Goal: Task Accomplishment & Management: Manage account settings

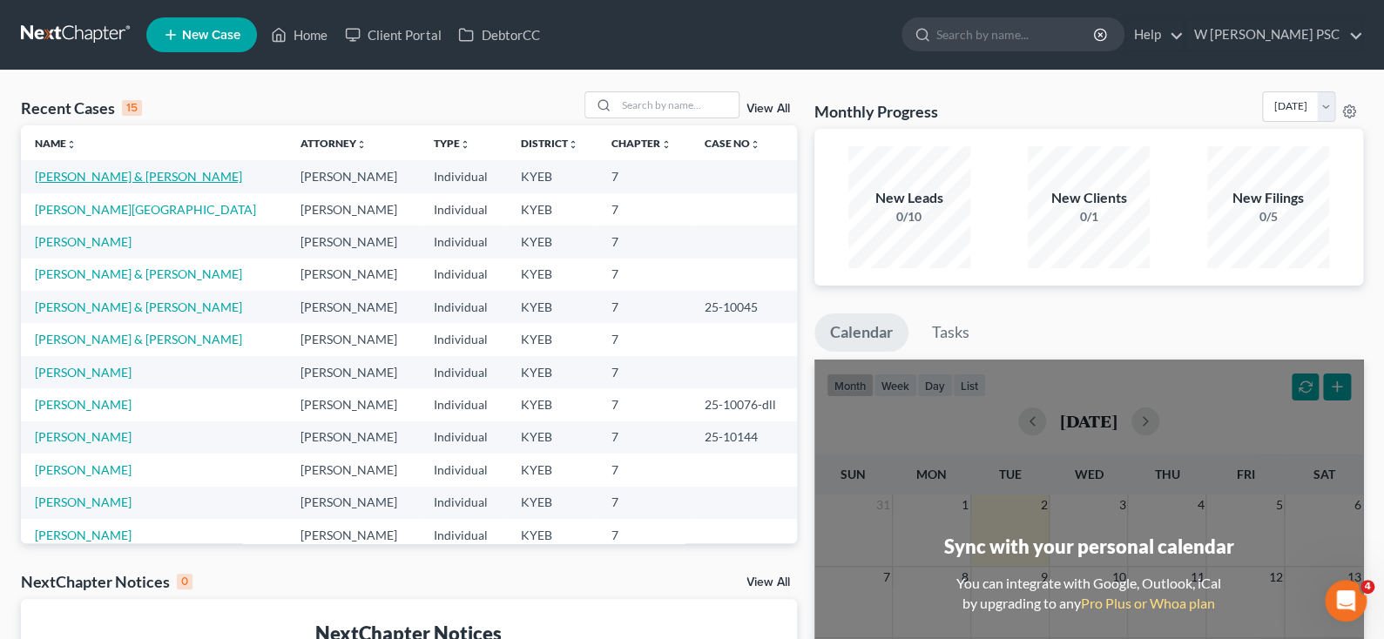
click at [80, 178] on link "[PERSON_NAME] & [PERSON_NAME]" at bounding box center [138, 176] width 207 height 15
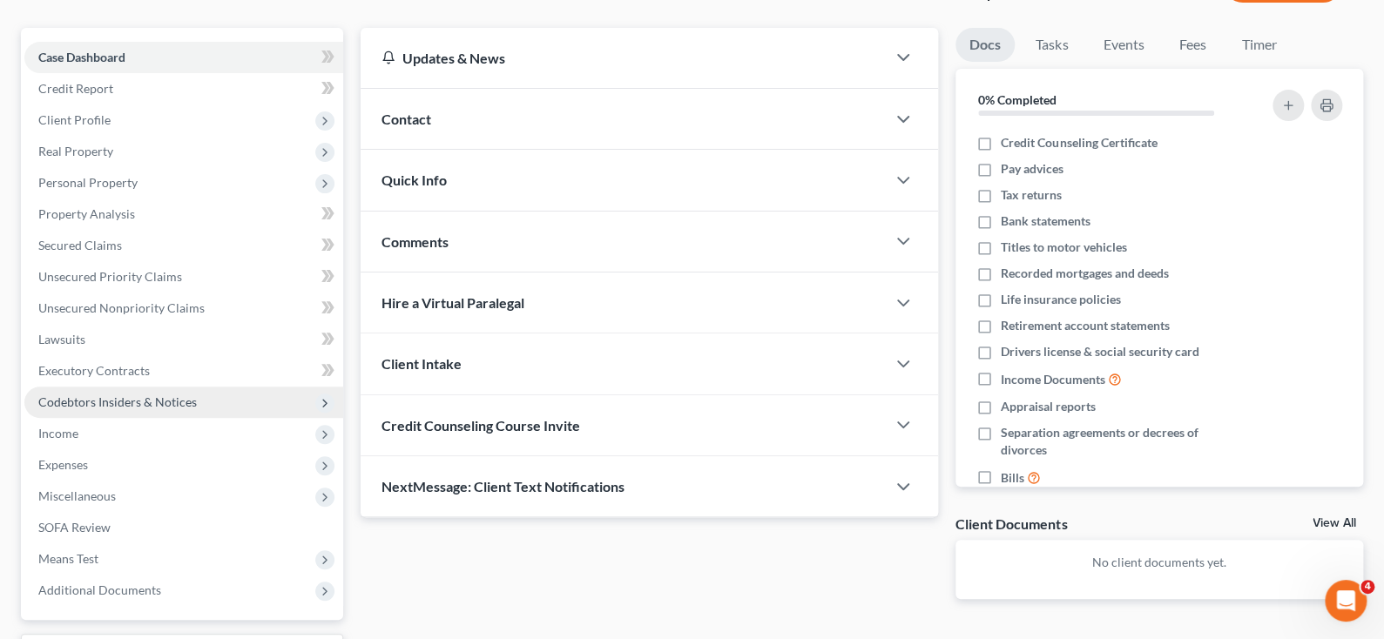
scroll to position [87, 0]
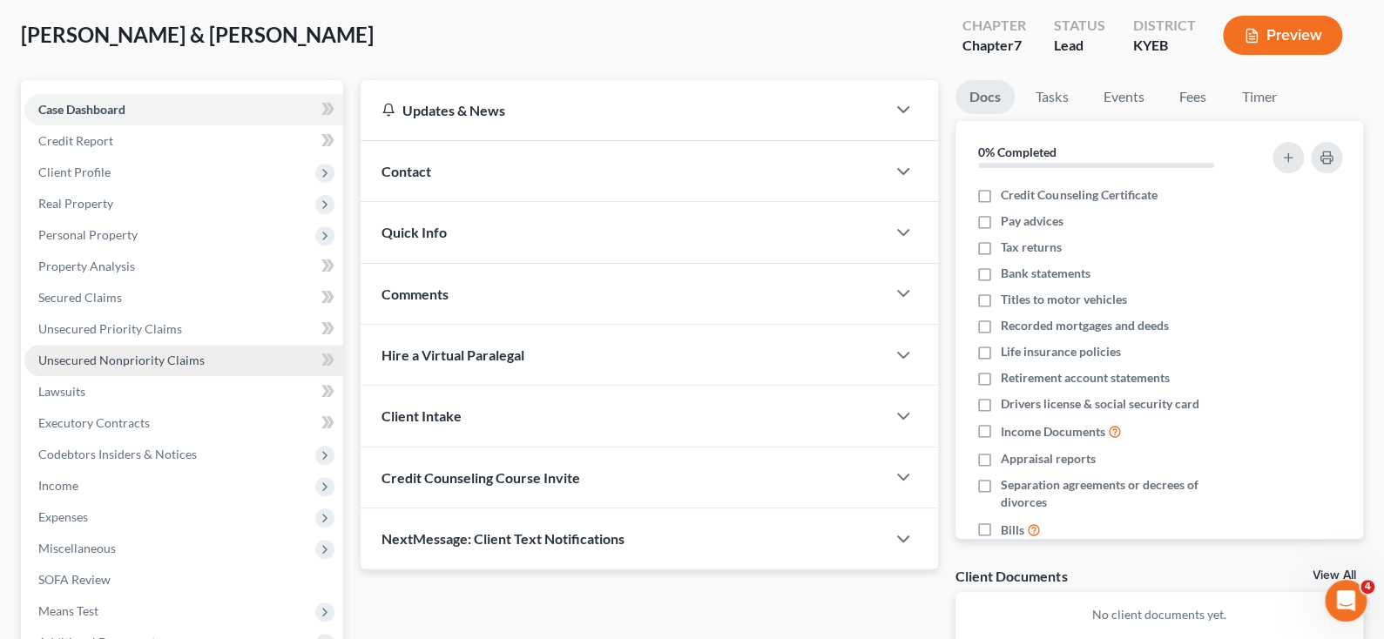
click at [110, 356] on span "Unsecured Nonpriority Claims" at bounding box center [121, 360] width 166 height 15
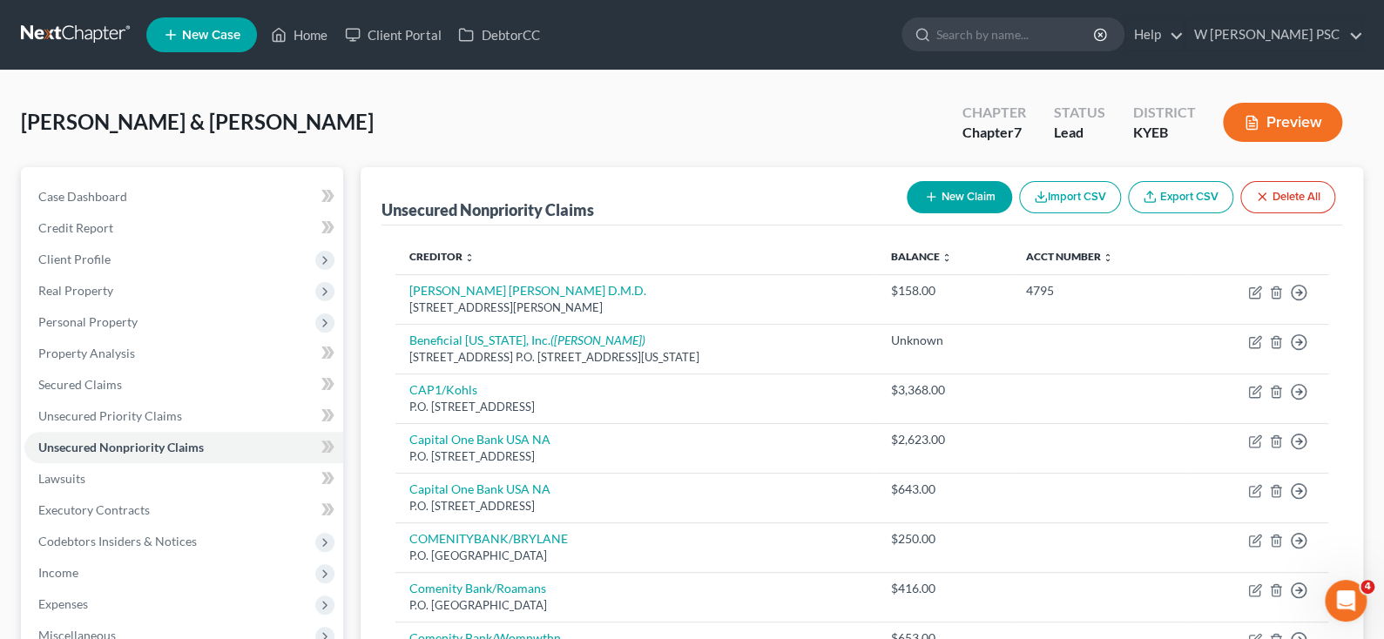
click at [950, 193] on button "New Claim" at bounding box center [959, 197] width 105 height 32
select select "2"
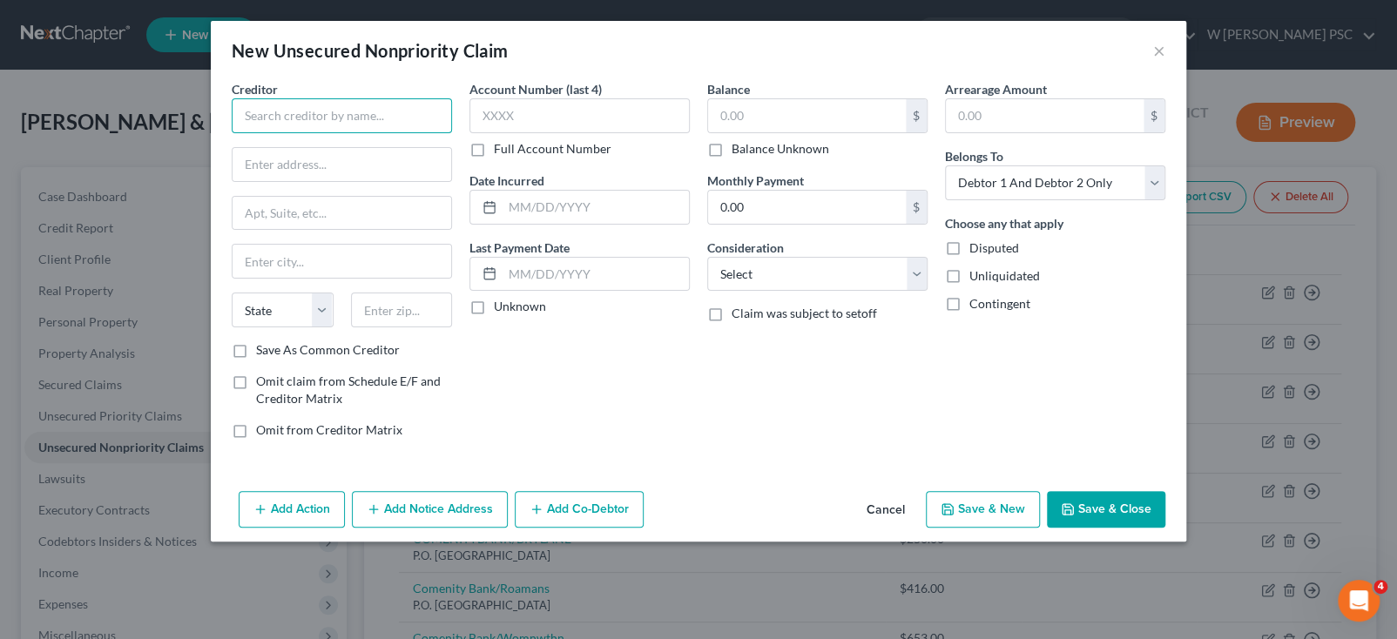
click at [340, 116] on input "text" at bounding box center [342, 115] width 220 height 35
type input "[PERSON_NAME] Easy Pay"
click at [726, 91] on label "Balance" at bounding box center [728, 89] width 43 height 18
click at [741, 119] on input "text" at bounding box center [807, 115] width 198 height 33
type input "505"
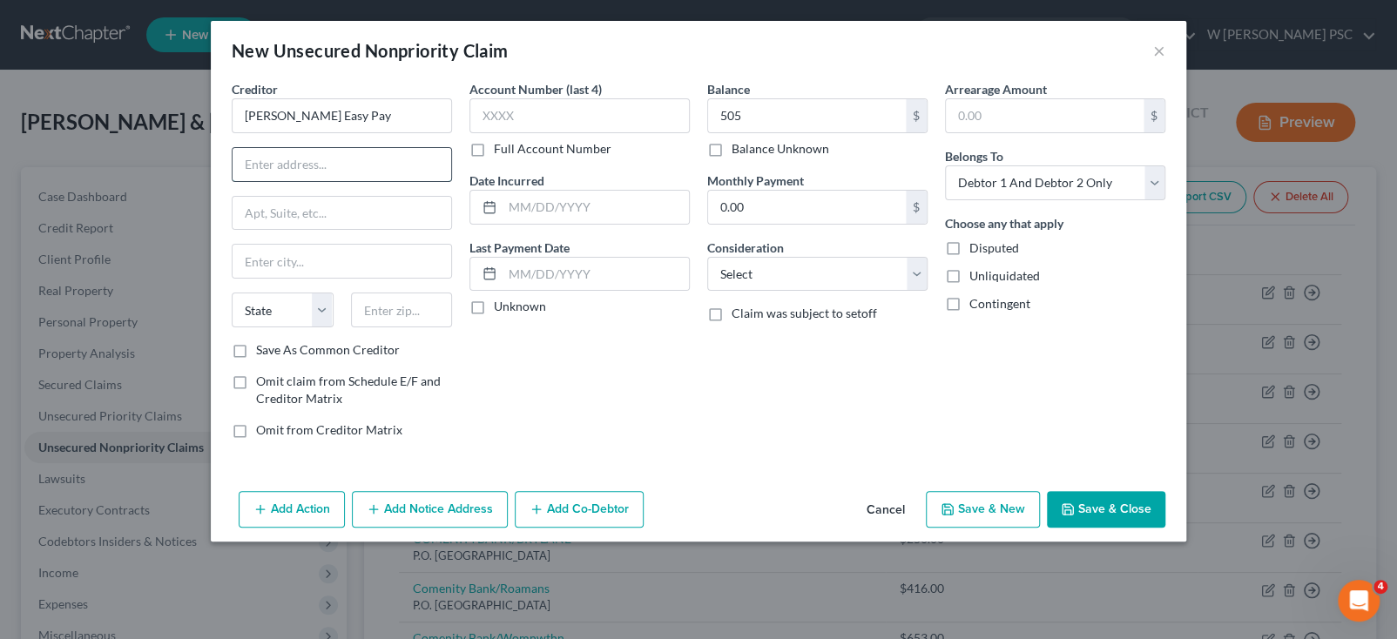
click at [295, 160] on input "text" at bounding box center [342, 164] width 219 height 33
paste input "[STREET_ADDRESS]"
type input "[STREET_ADDRESS]"
click at [433, 318] on input "text" at bounding box center [402, 310] width 102 height 35
paste input "54774"
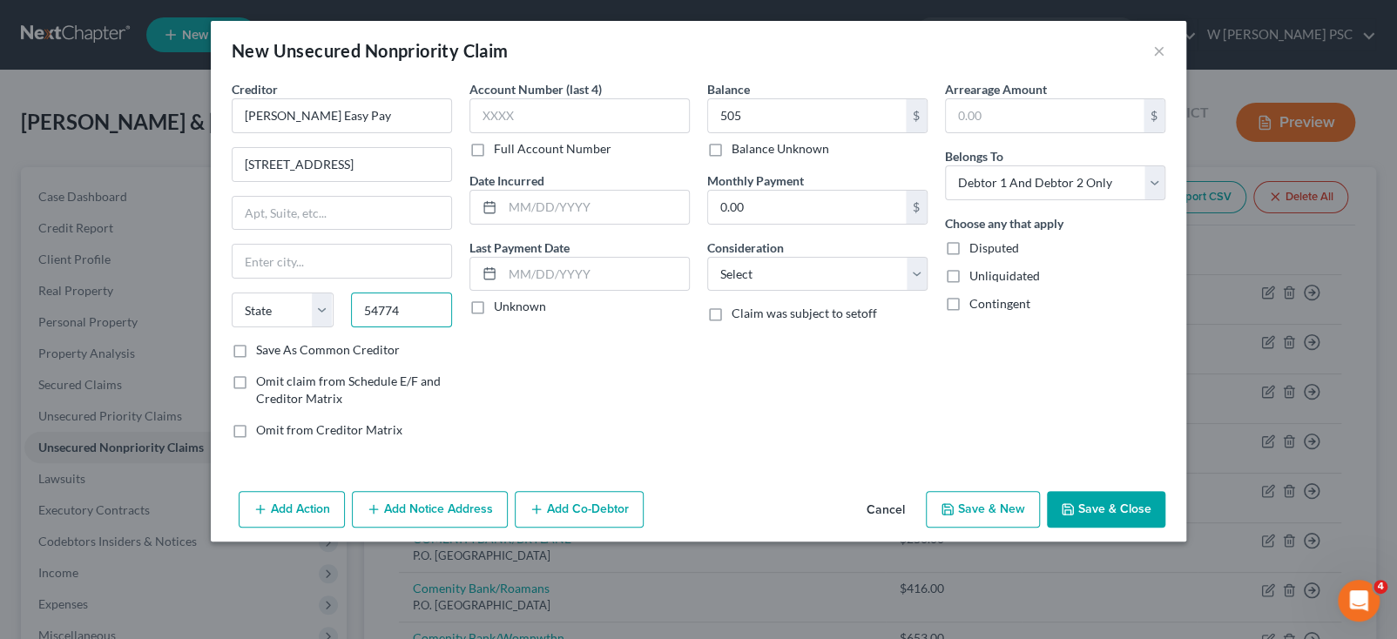
type input "54774"
type input "[GEOGRAPHIC_DATA]"
select select "52"
click at [1109, 509] on button "Save & Close" at bounding box center [1106, 509] width 118 height 37
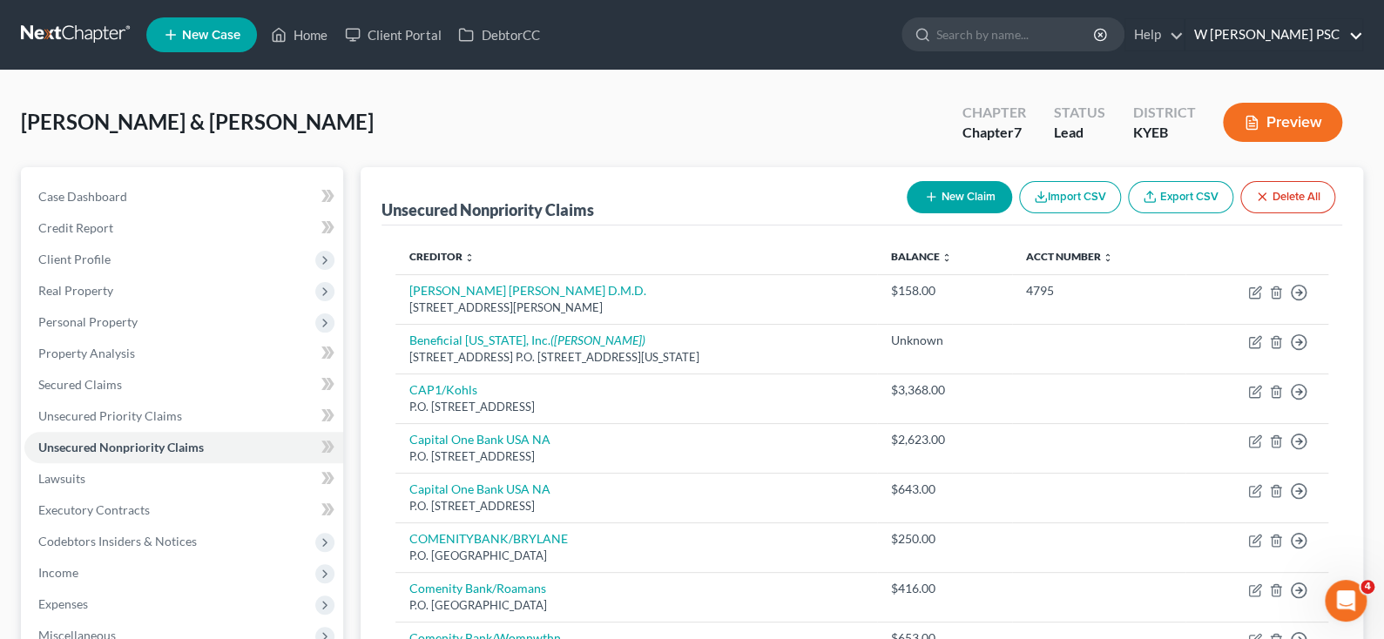
click at [1279, 26] on link "W [PERSON_NAME] PSC" at bounding box center [1273, 34] width 177 height 31
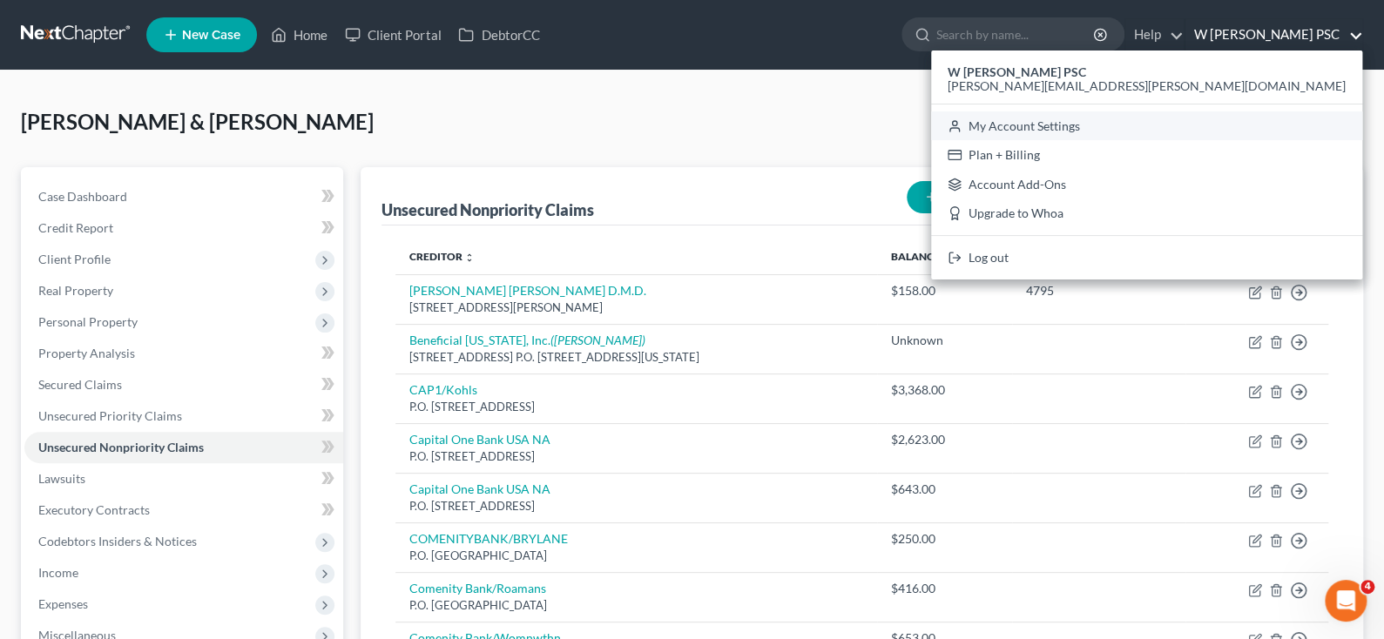
click at [1275, 118] on link "My Account Settings" at bounding box center [1146, 126] width 431 height 30
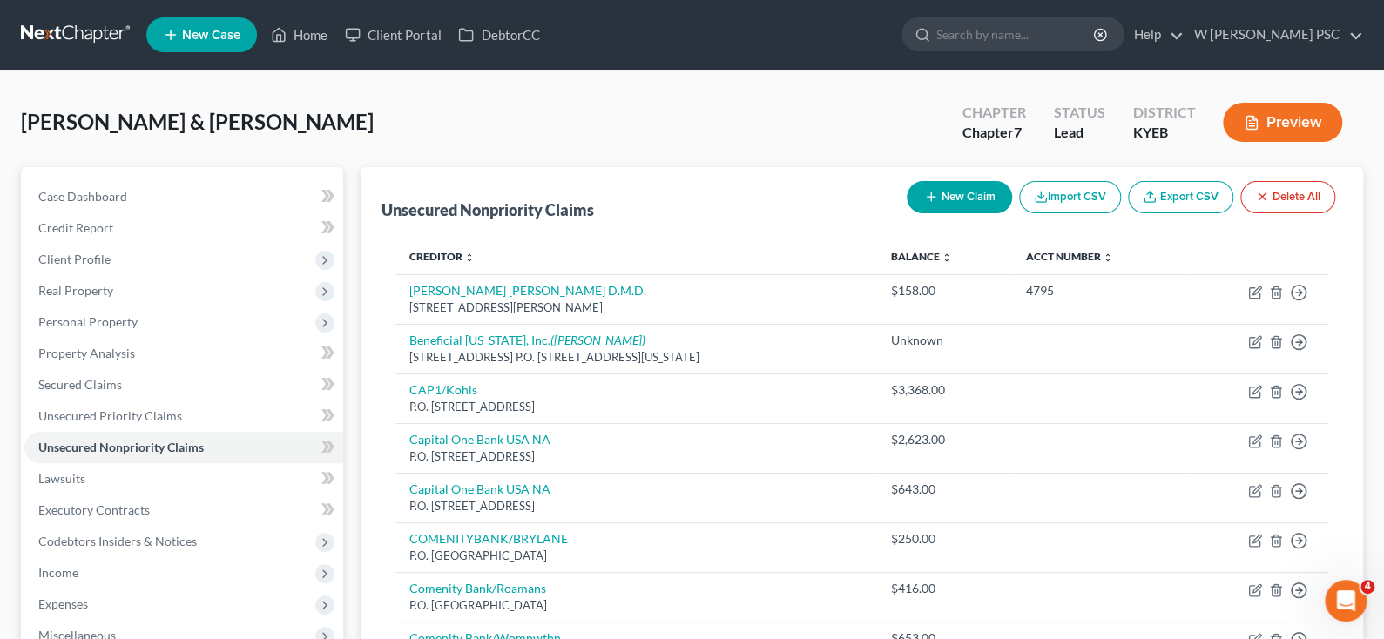
select select "24"
select select "18"
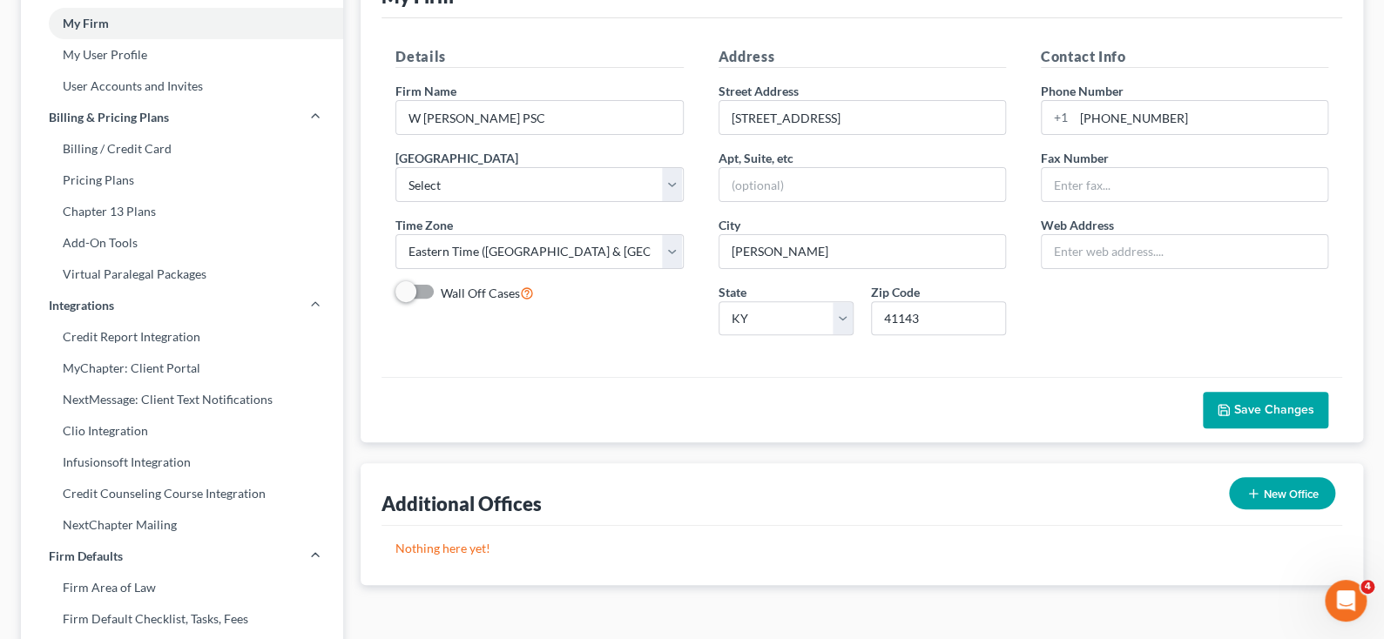
scroll to position [87, 0]
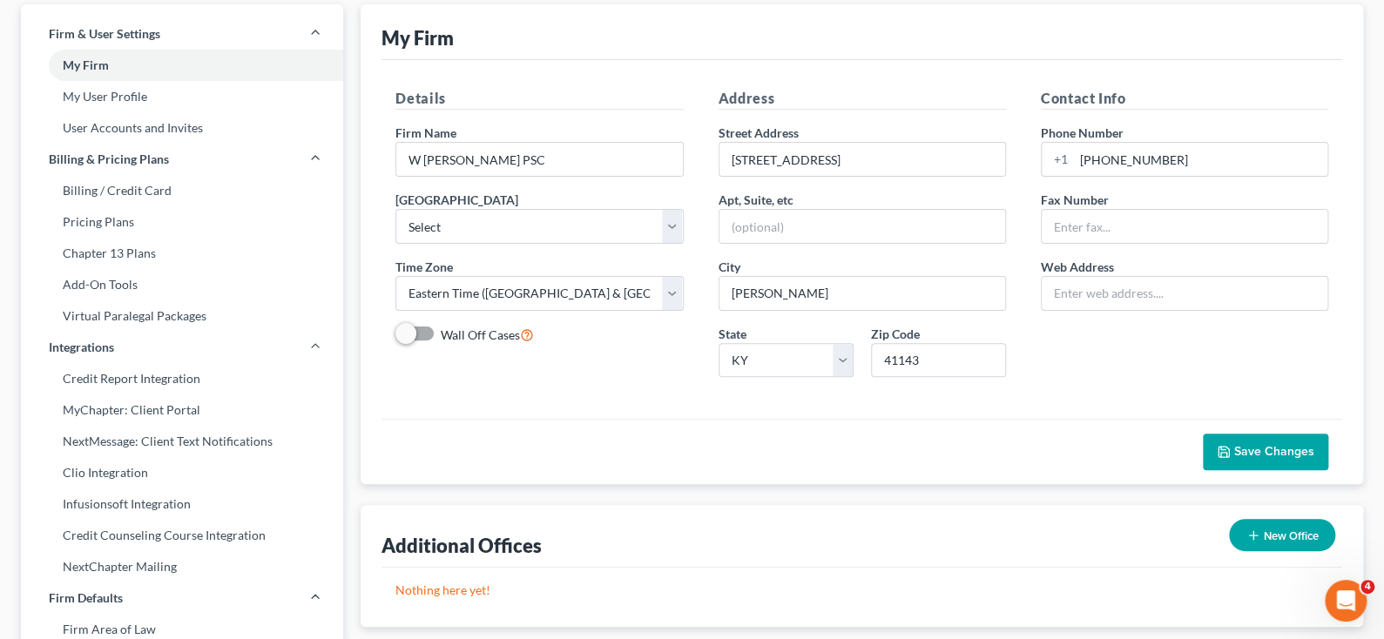
click at [1256, 453] on span "Save Changes" at bounding box center [1274, 451] width 80 height 15
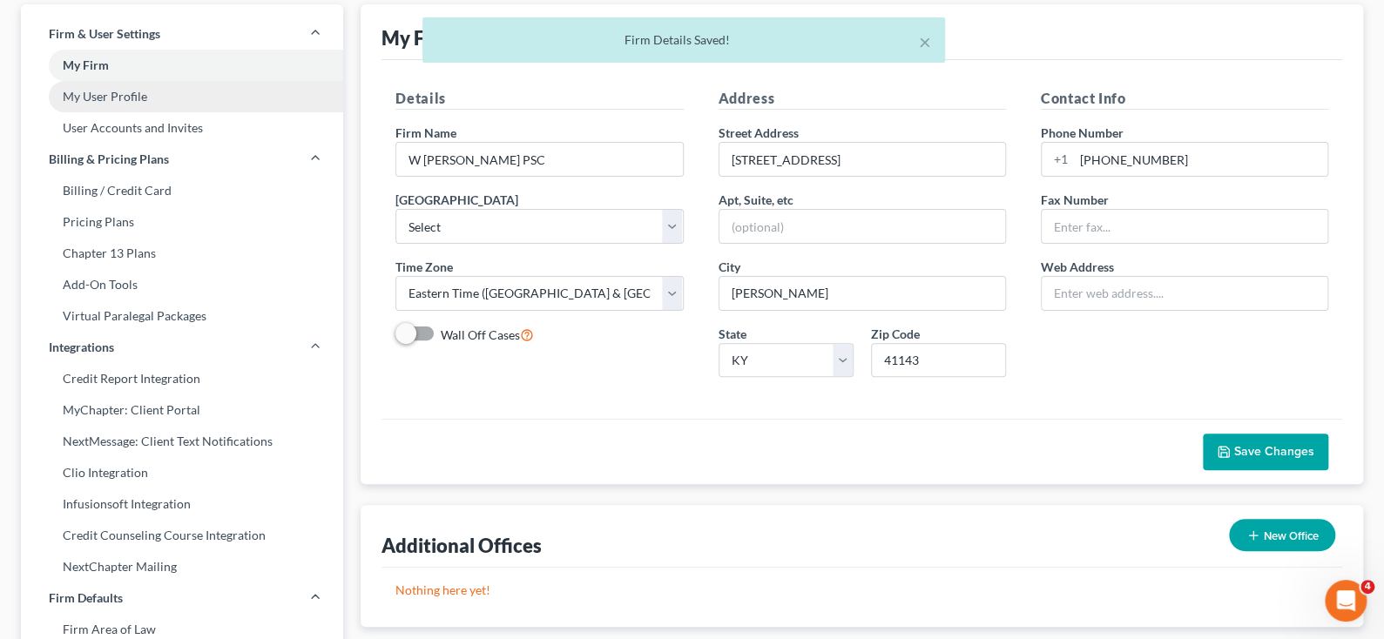
click at [158, 94] on link "My User Profile" at bounding box center [182, 96] width 322 height 31
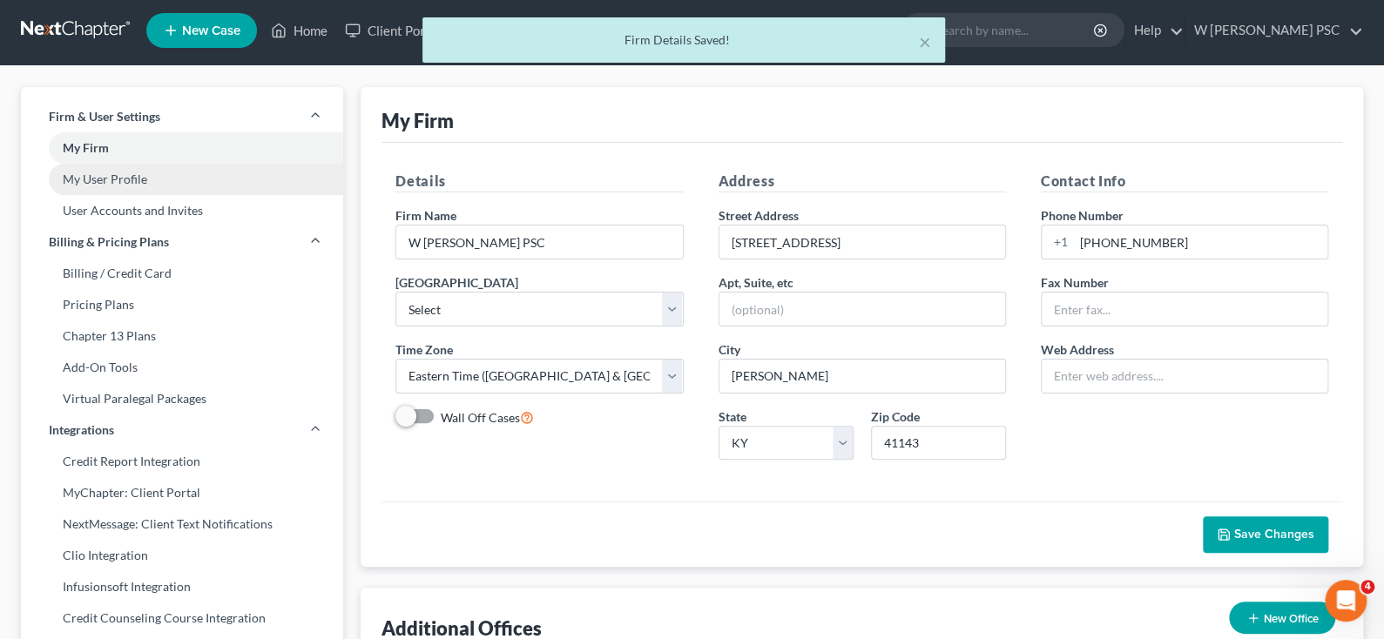
select select "18"
select select "32"
select select "attorney"
select select "0"
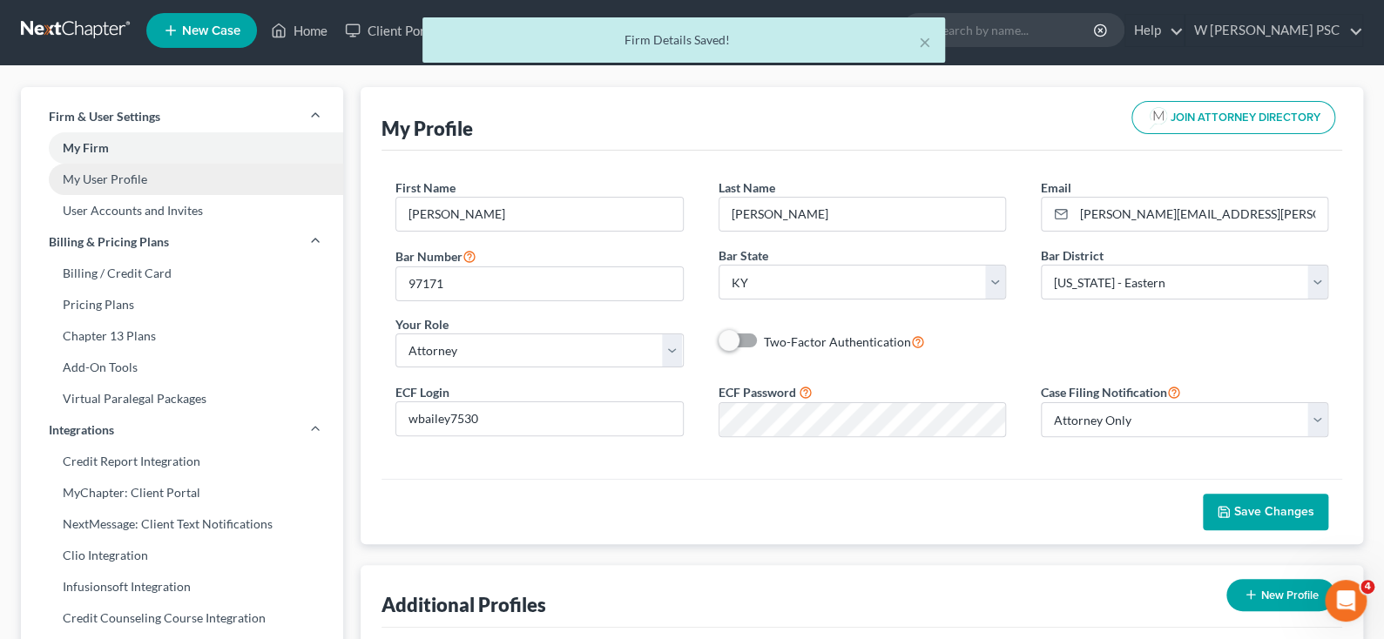
scroll to position [0, 0]
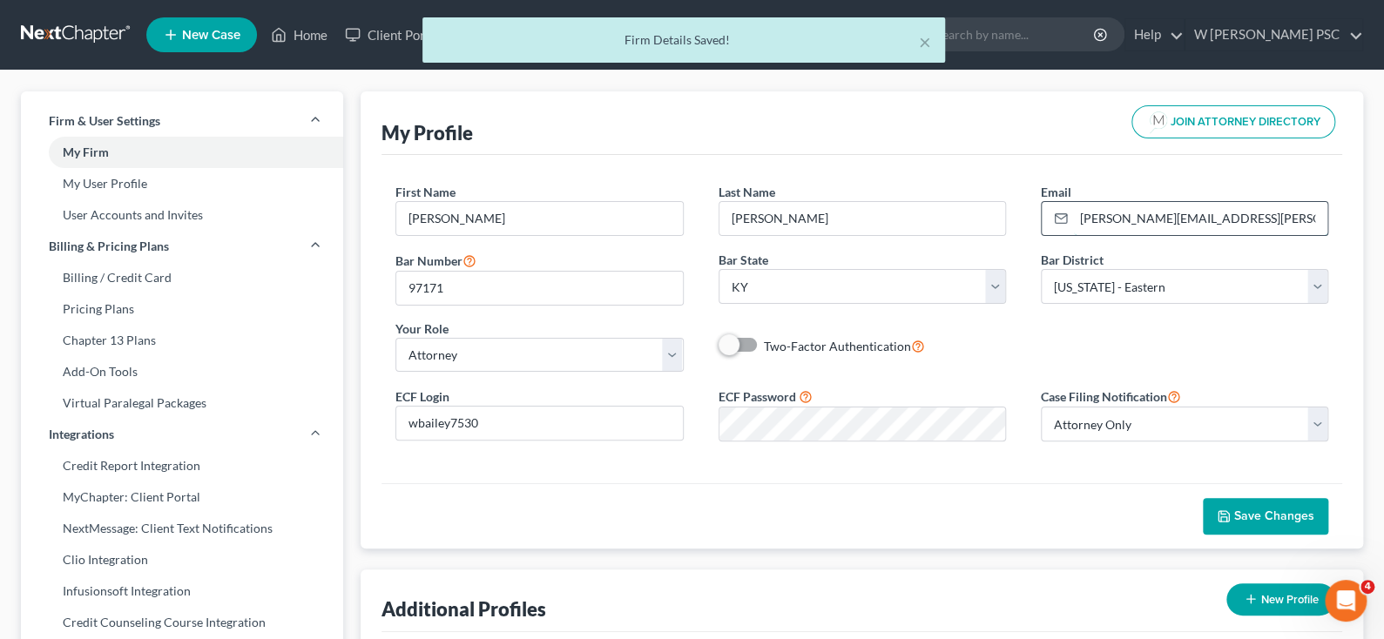
click at [1179, 233] on input "[PERSON_NAME][EMAIL_ADDRESS][PERSON_NAME][DOMAIN_NAME]" at bounding box center [1200, 218] width 253 height 33
drag, startPoint x: 1232, startPoint y: 221, endPoint x: 995, endPoint y: 216, distance: 237.0
click at [995, 216] on div "First Name * [PERSON_NAME] Last Name * [PERSON_NAME] Email * [PERSON_NAME][EMAI…" at bounding box center [862, 284] width 968 height 203
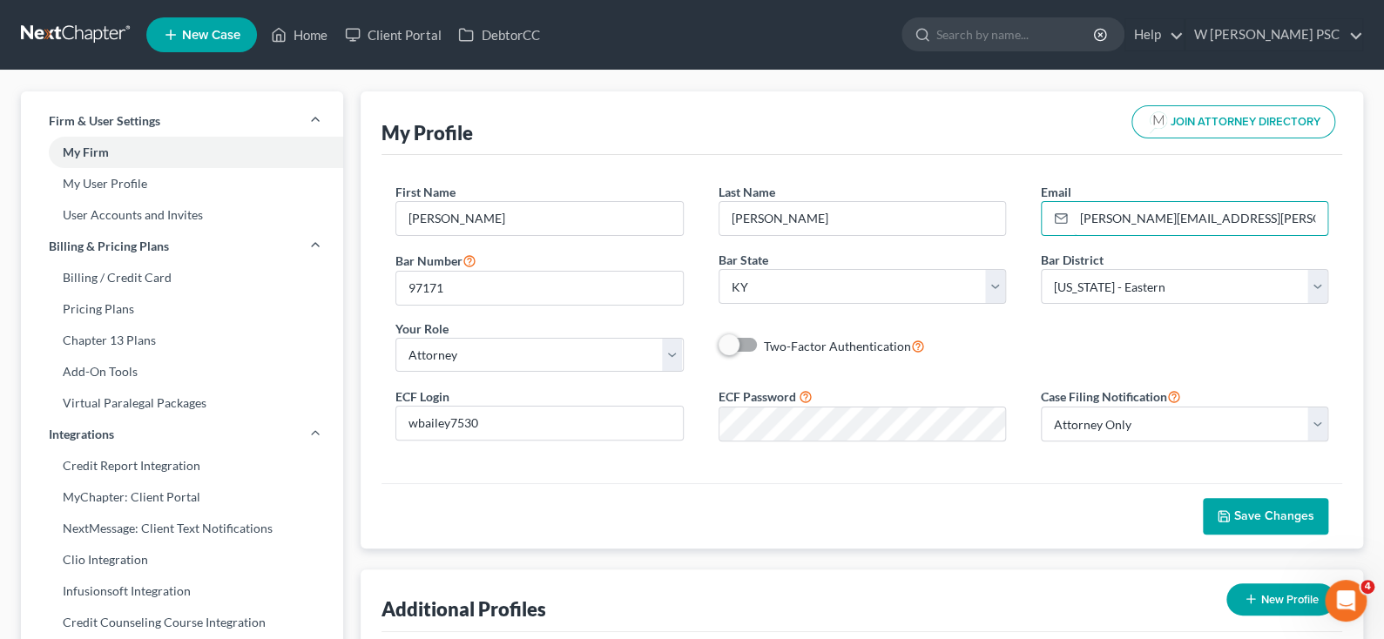
drag, startPoint x: 1080, startPoint y: 224, endPoint x: 1394, endPoint y: 215, distance: 314.5
type input "[EMAIL_ADDRESS][DOMAIN_NAME]"
click at [1274, 515] on span "Save Changes" at bounding box center [1274, 516] width 80 height 15
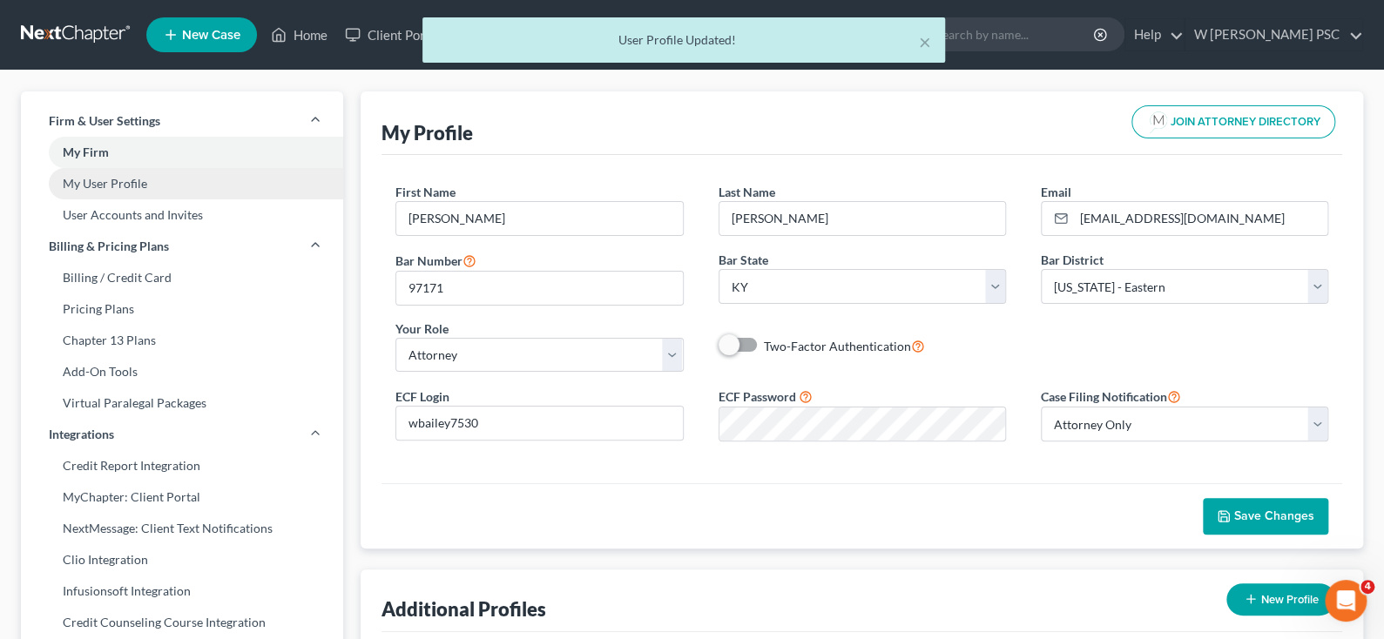
click at [138, 185] on link "My User Profile" at bounding box center [182, 183] width 322 height 31
click at [110, 151] on link "My Firm" at bounding box center [182, 152] width 322 height 31
select select "32"
select select "24"
select select "18"
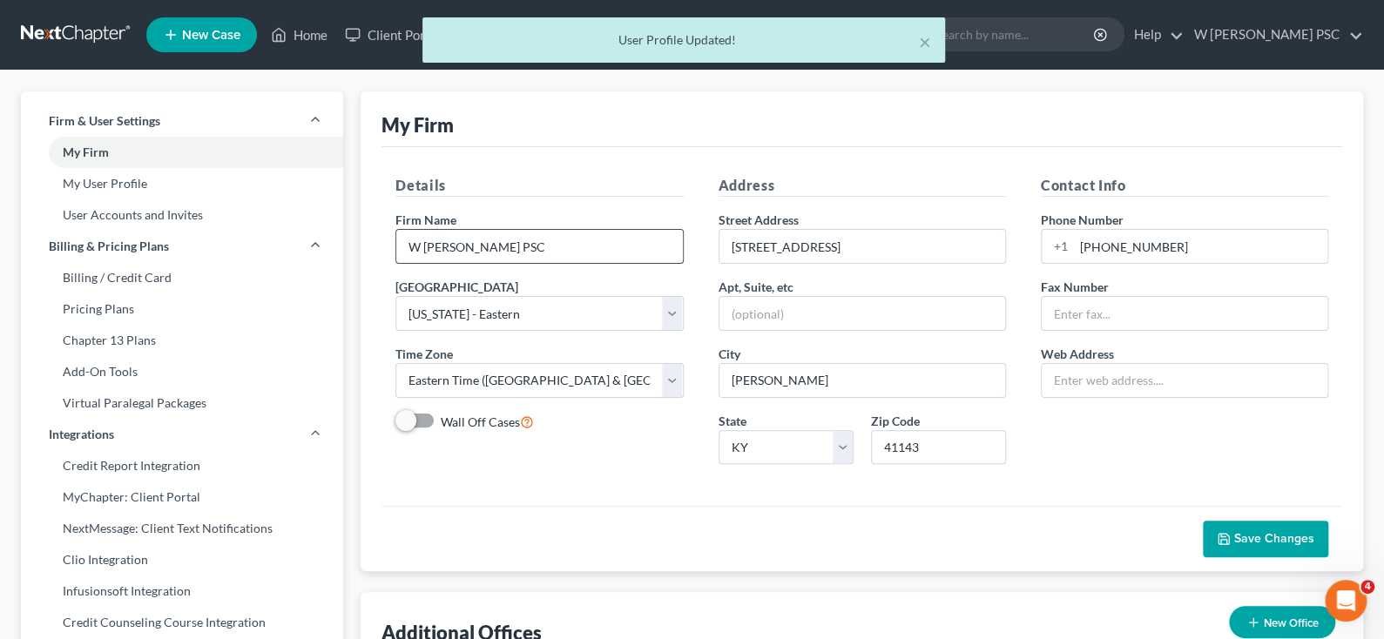
click at [558, 246] on input "W [PERSON_NAME] PSC" at bounding box center [539, 246] width 286 height 33
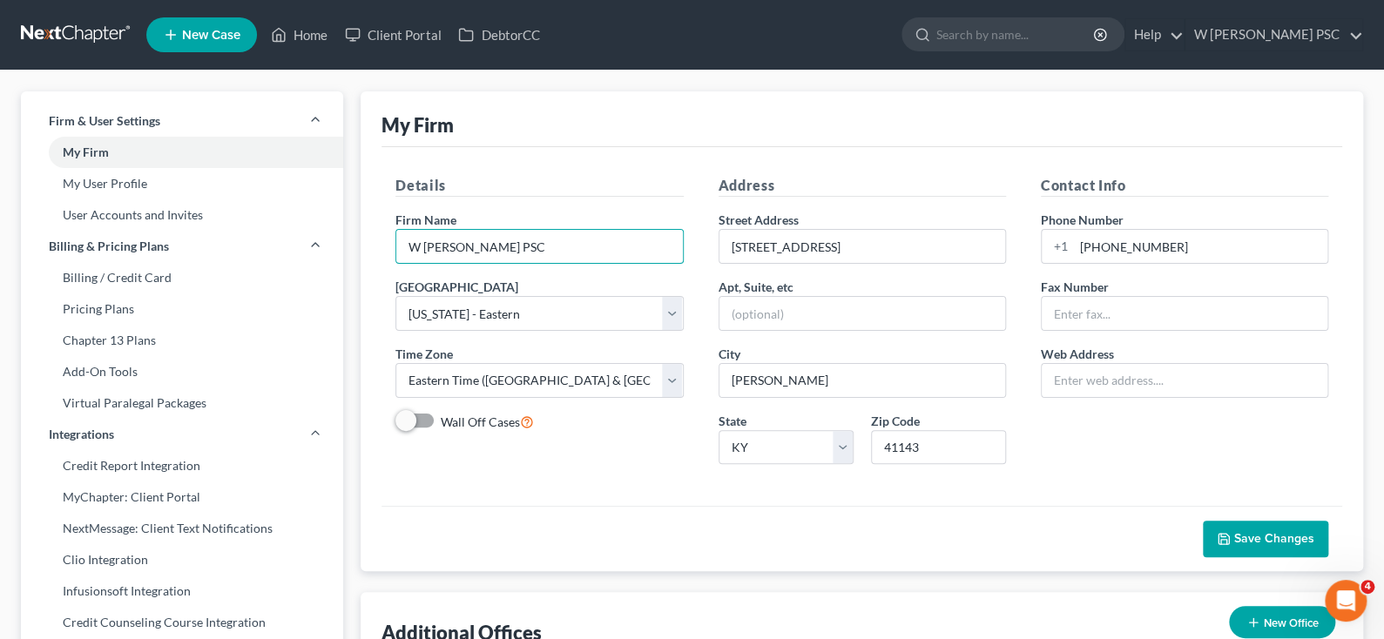
drag, startPoint x: 611, startPoint y: 247, endPoint x: 365, endPoint y: 238, distance: 246.7
click at [365, 238] on div "My Firm Details Firm Name * W [PERSON_NAME] PSC Primary District Select [US_STA…" at bounding box center [862, 331] width 1002 height 480
type input "[PERSON_NAME], PLLC"
drag, startPoint x: 889, startPoint y: 235, endPoint x: 707, endPoint y: 246, distance: 182.4
click at [707, 246] on div "Address Street Address [STREET_ADDRESS], etc City [GEOGRAPHIC_DATA][US_STATE] C…" at bounding box center [862, 326] width 322 height 303
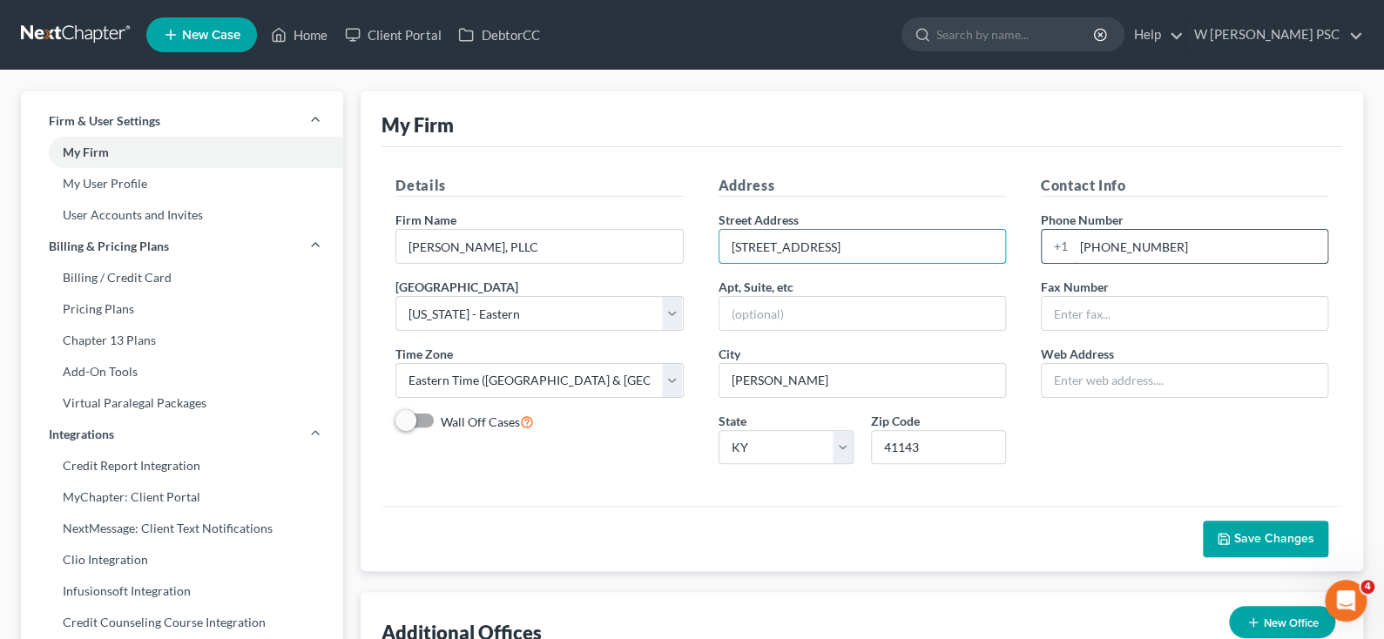
type input "[STREET_ADDRESS]"
drag, startPoint x: 1221, startPoint y: 247, endPoint x: 1003, endPoint y: 246, distance: 217.7
click at [1003, 246] on div "Details Firm Name * [GEOGRAPHIC_DATA][PERSON_NAME][GEOGRAPHIC_DATA], [GEOGRAPHI…" at bounding box center [862, 326] width 968 height 303
type input "6063153839"
click at [1276, 534] on span "Save Changes" at bounding box center [1274, 538] width 80 height 15
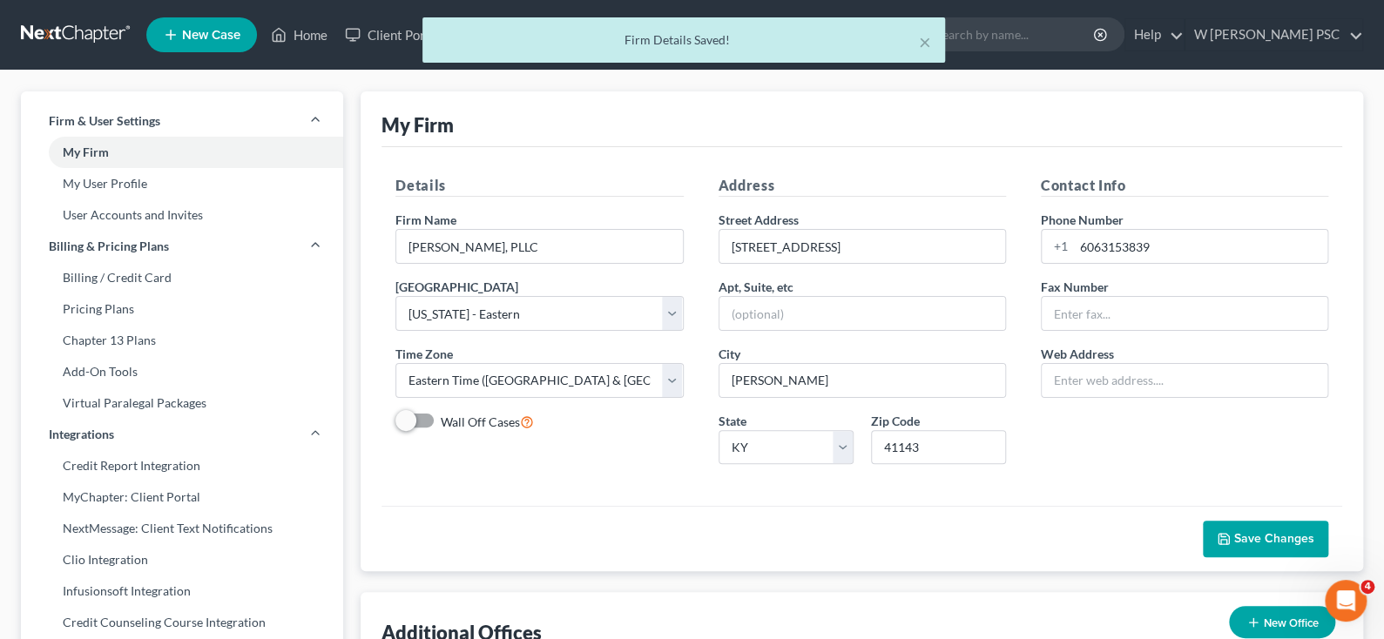
click at [1351, 25] on div "× Firm Details Saved!" at bounding box center [683, 44] width 1384 height 54
click at [1354, 34] on div "× Firm Details Saved!" at bounding box center [683, 44] width 1384 height 54
click at [1286, 36] on div "× Firm Details Saved!" at bounding box center [683, 44] width 1384 height 54
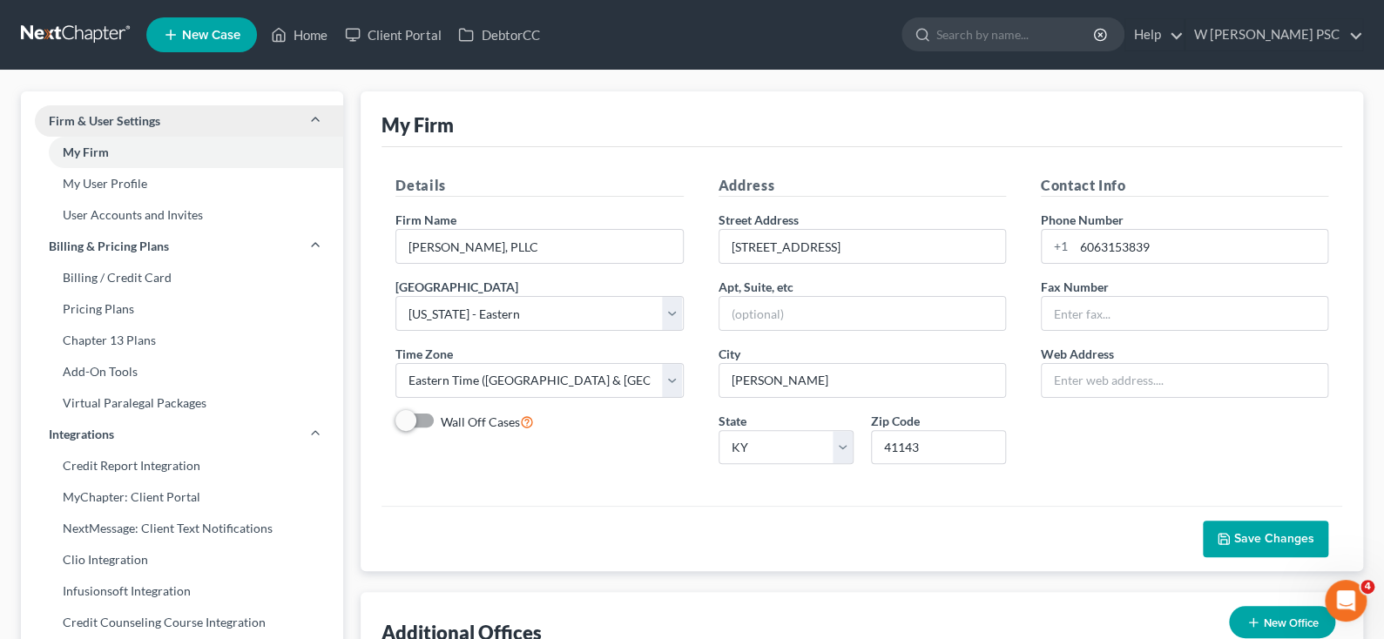
click at [84, 123] on span "Firm & User Settings" at bounding box center [104, 120] width 111 height 17
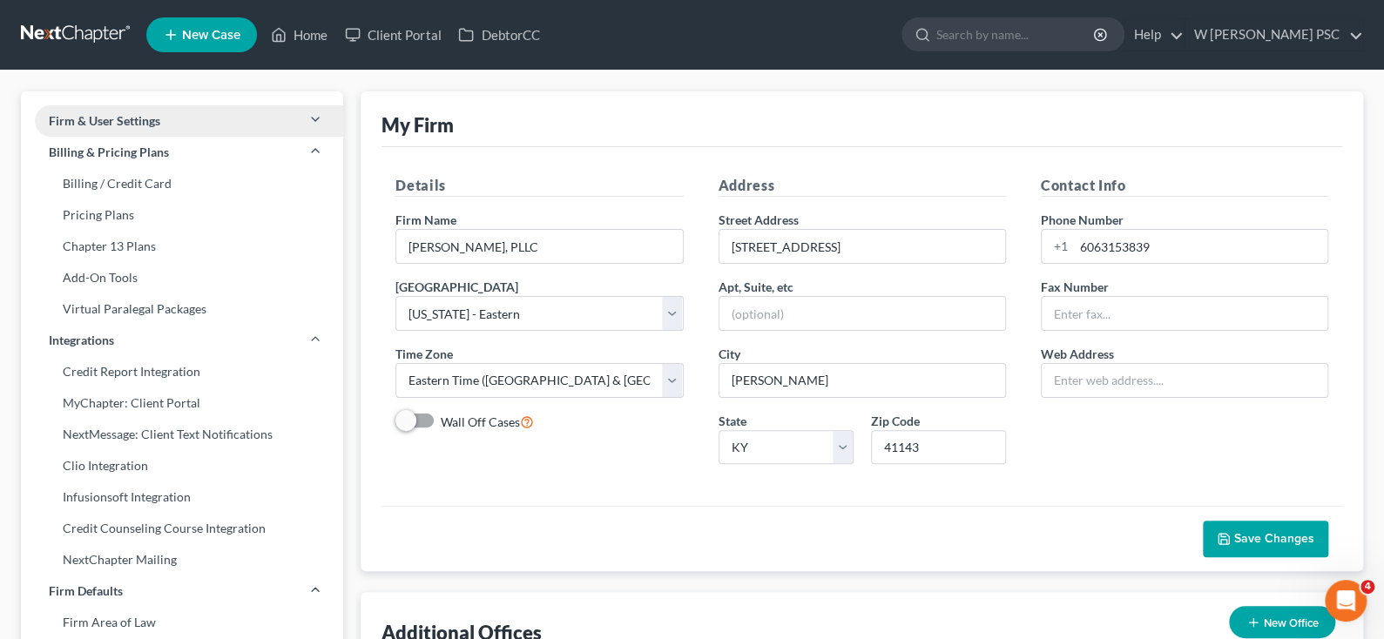
click at [84, 123] on span "Firm & User Settings" at bounding box center [104, 120] width 111 height 17
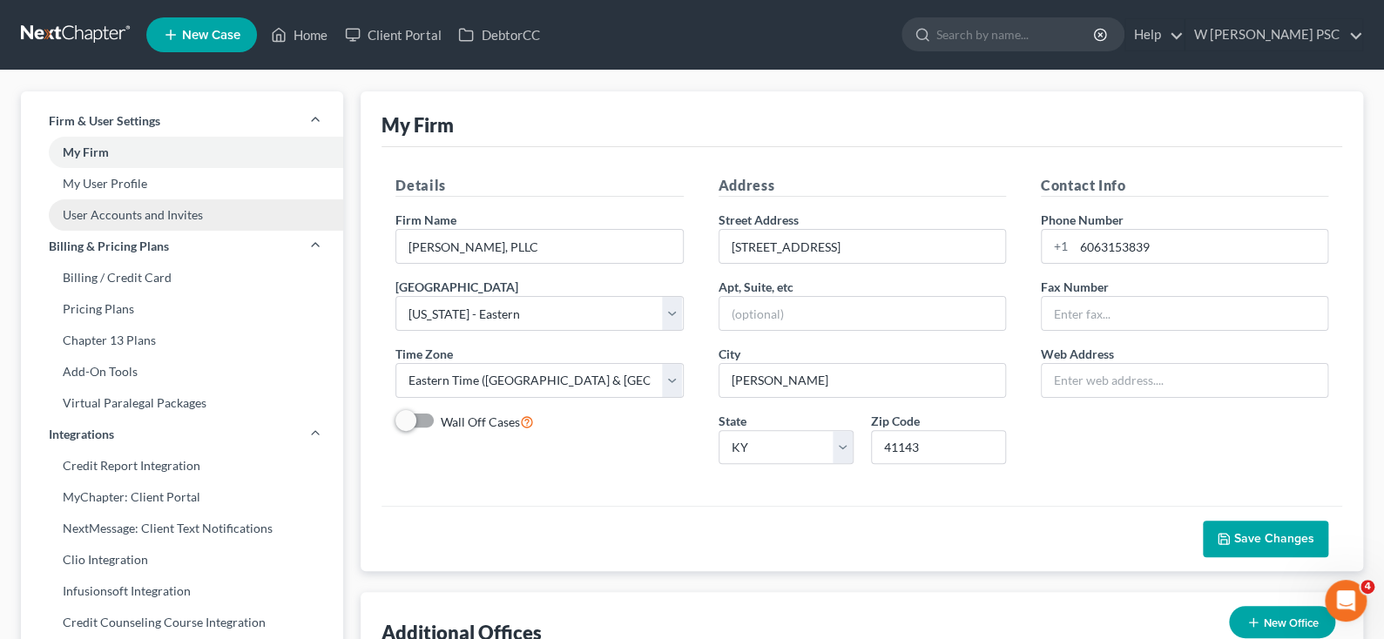
click at [78, 211] on link "User Accounts and Invites" at bounding box center [182, 214] width 322 height 31
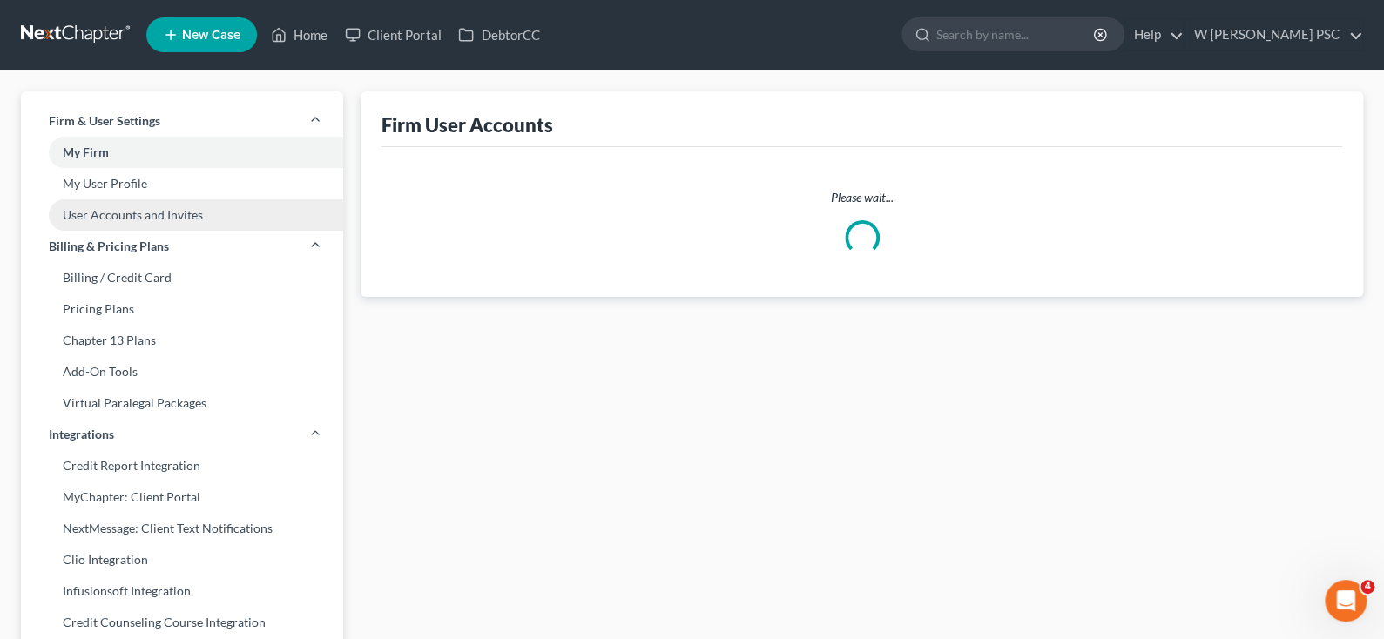
select select "0"
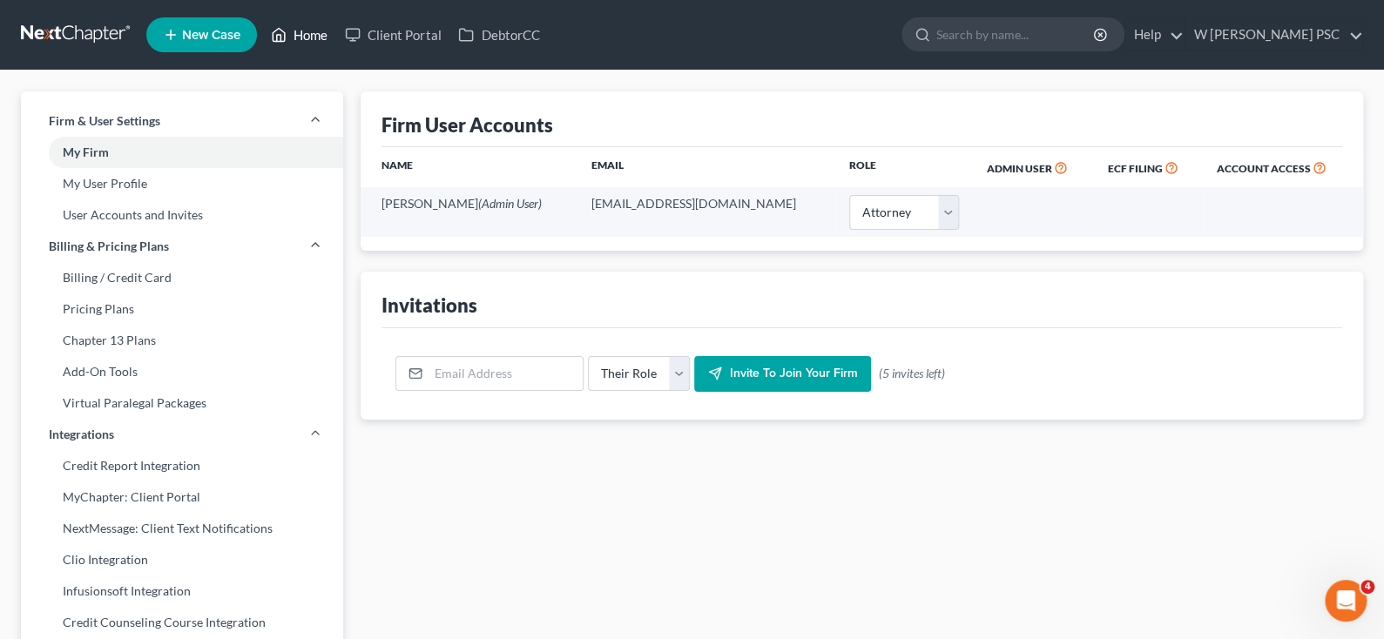
click at [286, 30] on icon at bounding box center [279, 34] width 16 height 21
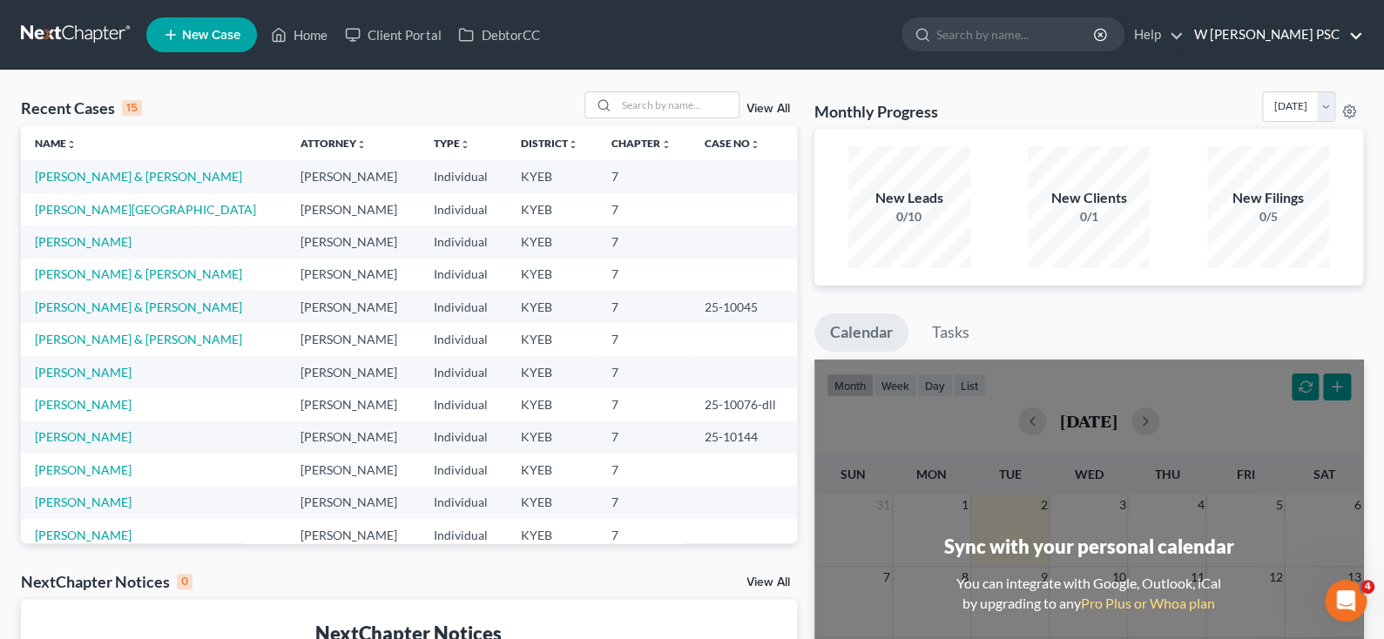
click at [1276, 36] on link "W [PERSON_NAME] PSC" at bounding box center [1273, 34] width 177 height 31
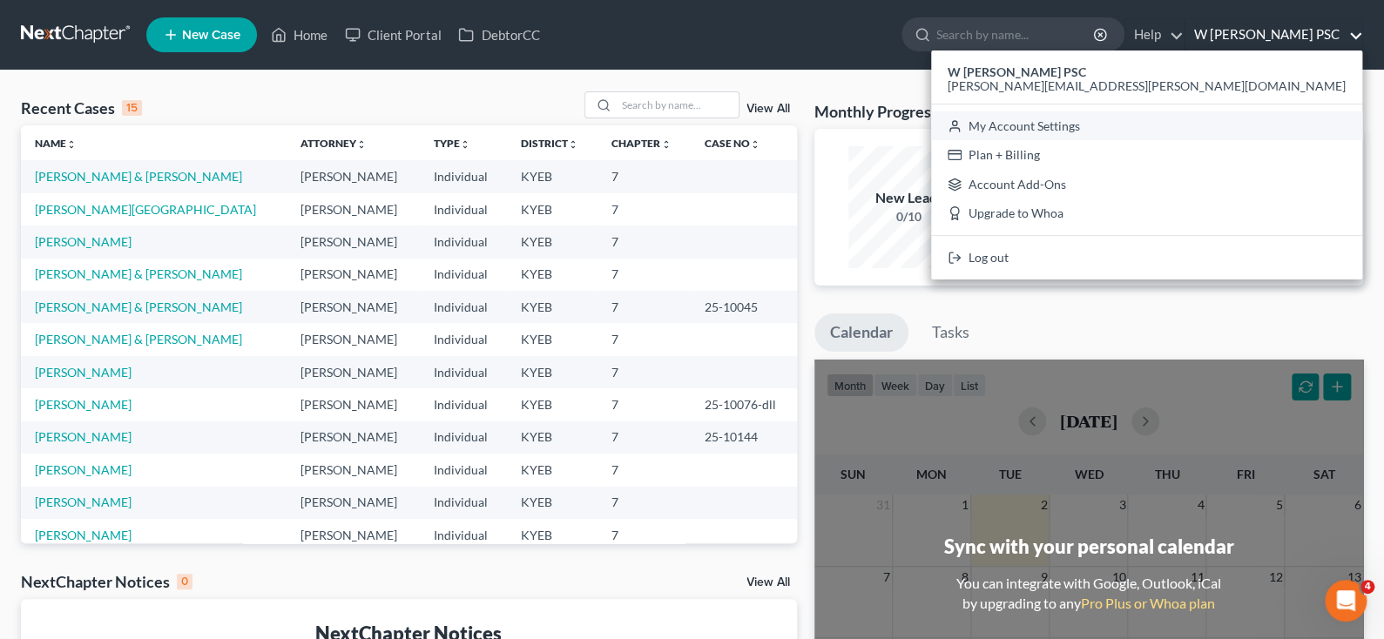
click at [1224, 121] on link "My Account Settings" at bounding box center [1146, 126] width 431 height 30
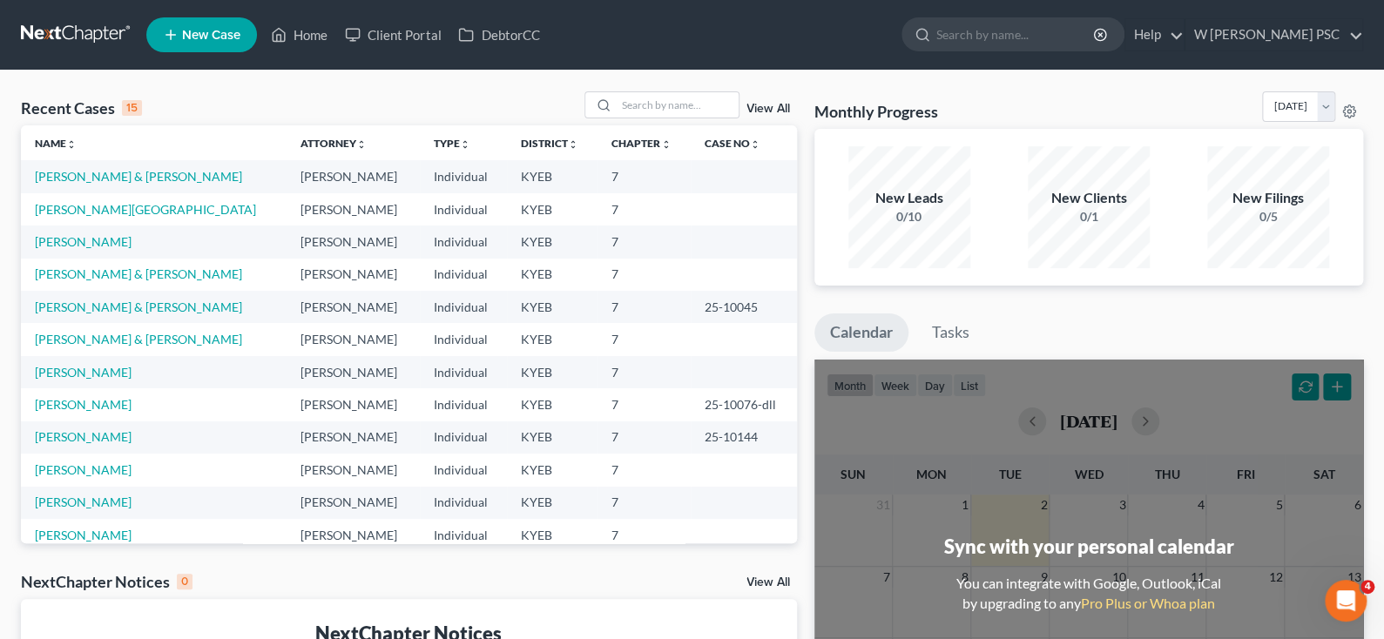
select select "32"
select select "24"
select select "18"
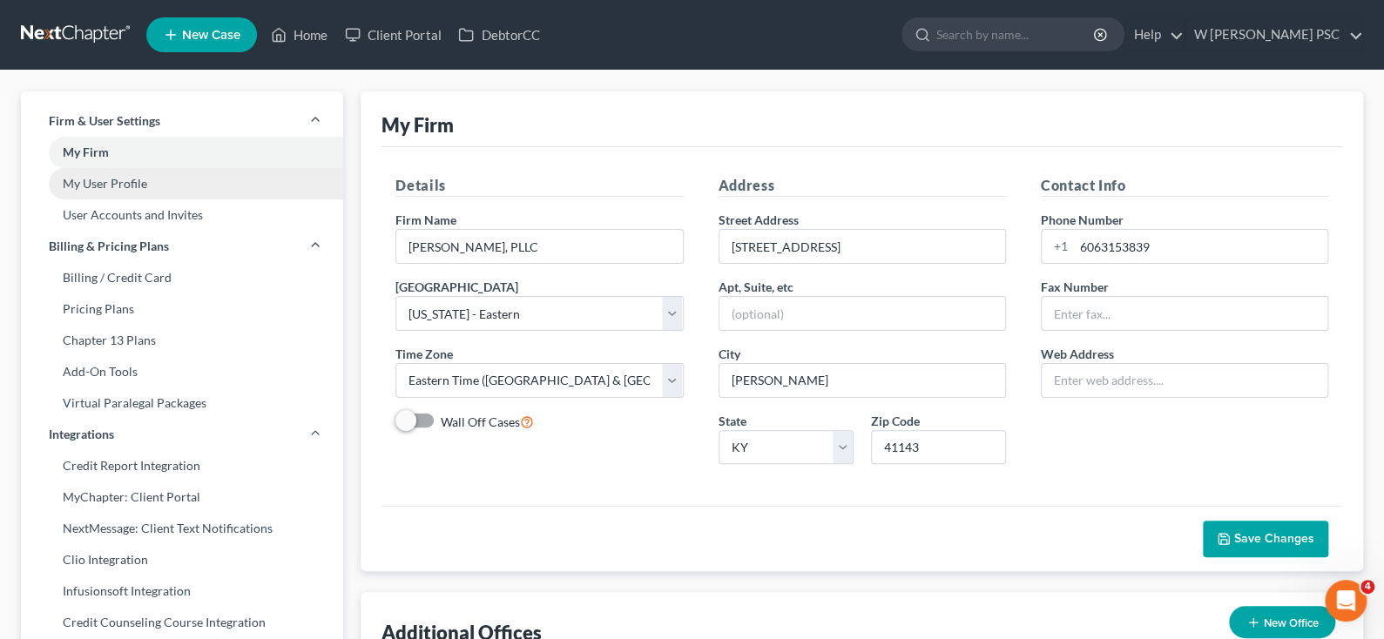
click at [92, 186] on link "My User Profile" at bounding box center [182, 183] width 322 height 31
select select "18"
select select "32"
select select "attorney"
select select "0"
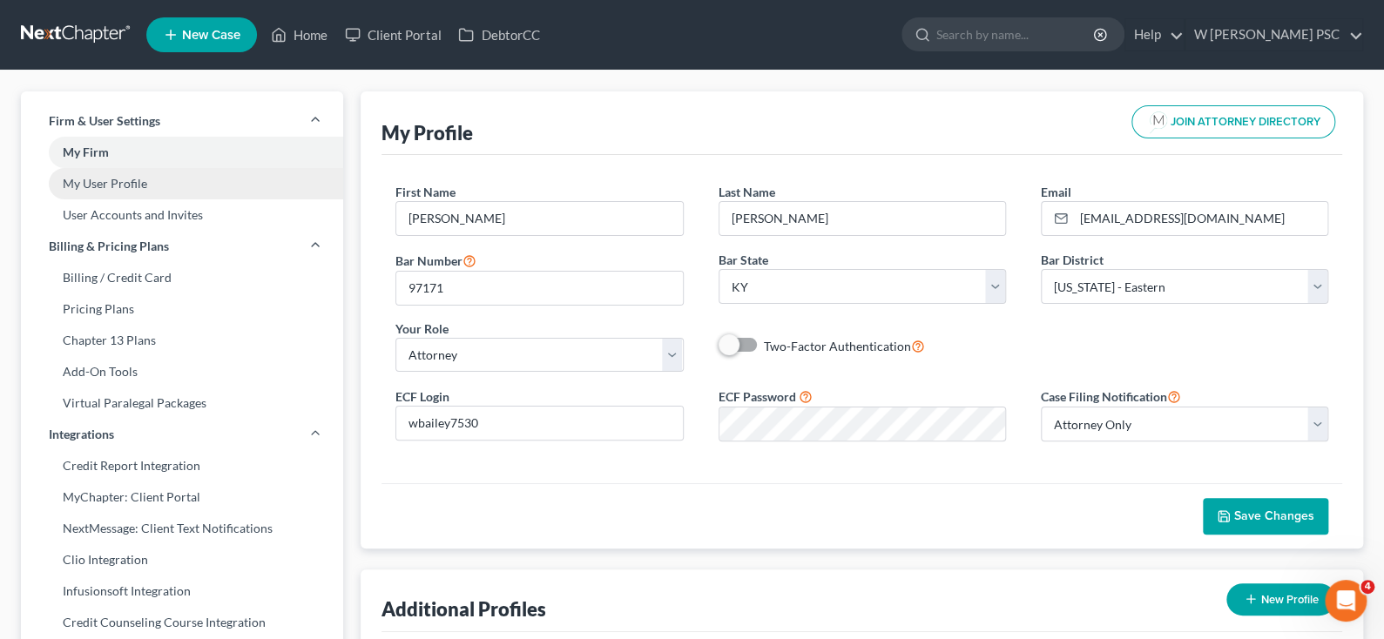
click at [167, 178] on link "My User Profile" at bounding box center [182, 183] width 322 height 31
click at [167, 218] on link "User Accounts and Invites" at bounding box center [182, 214] width 322 height 31
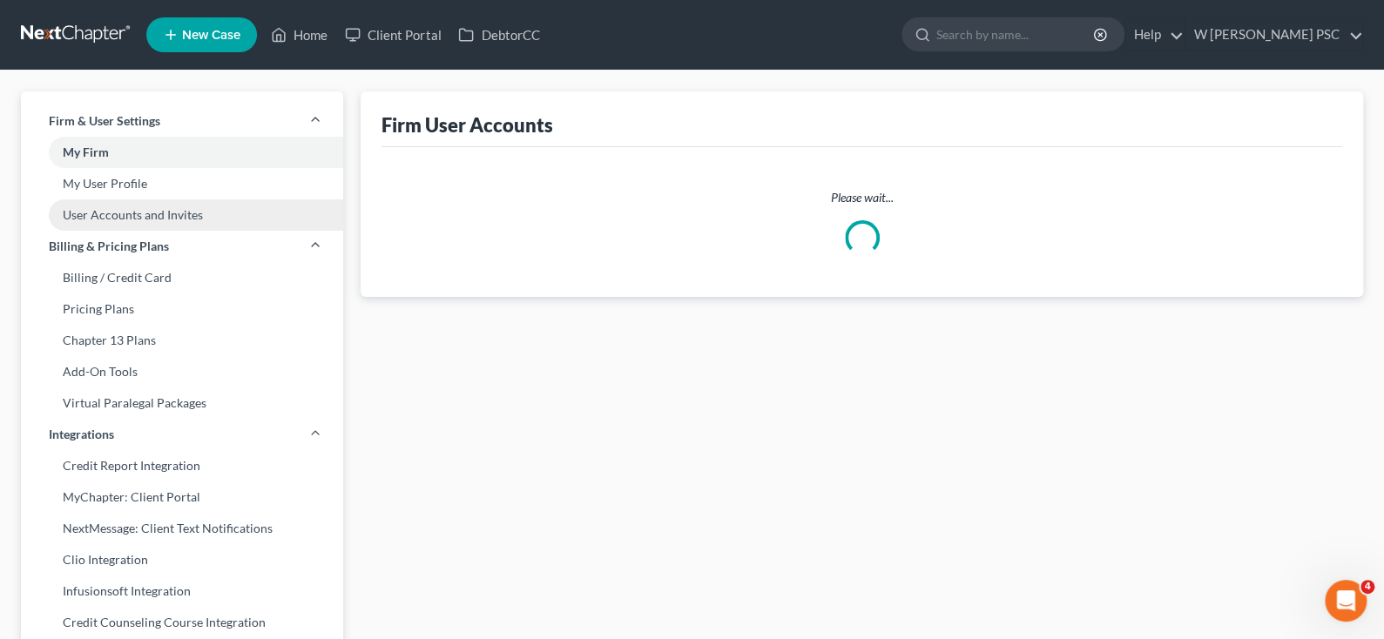
select select "0"
